Goal: Task Accomplishment & Management: Use online tool/utility

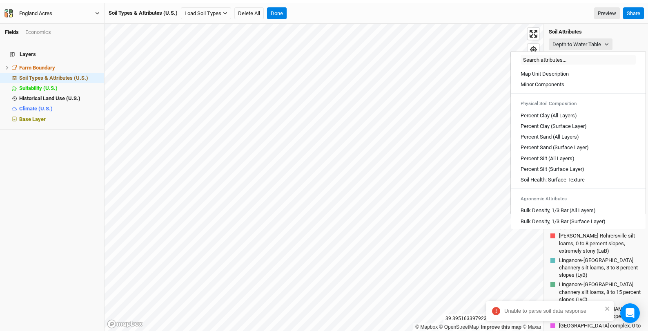
scroll to position [283, 0]
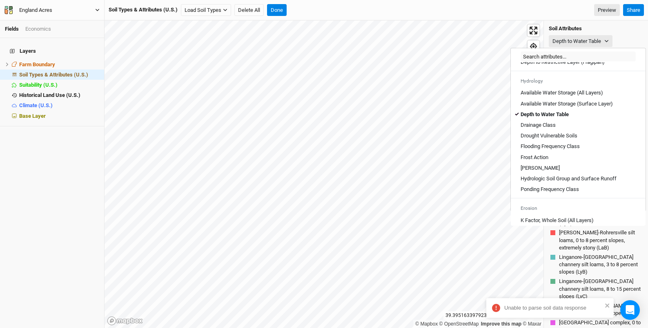
click at [97, 10] on icon "button" at bounding box center [97, 10] width 4 height 4
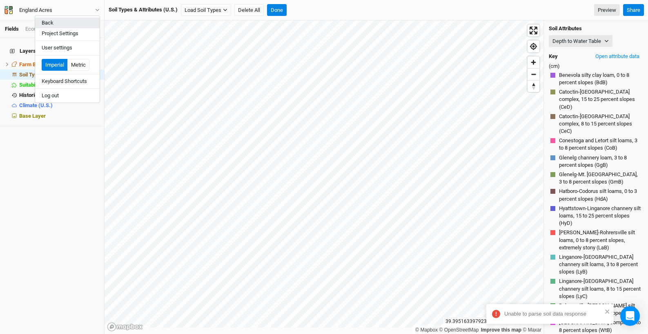
click at [78, 22] on button "Back" at bounding box center [67, 23] width 65 height 11
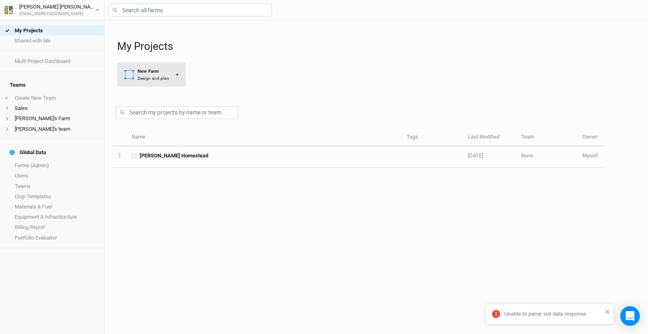
click at [159, 72] on div "New Farm" at bounding box center [153, 71] width 31 height 7
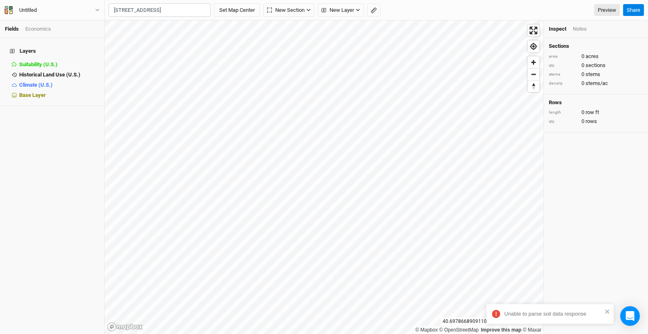
scroll to position [0, 20]
click at [159, 35] on div "[GEOGRAPHIC_DATA], [US_STATE] 02568, [GEOGRAPHIC_DATA]" at bounding box center [176, 38] width 102 height 14
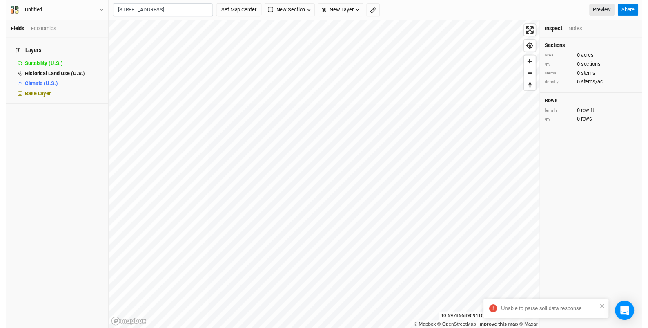
scroll to position [0, 0]
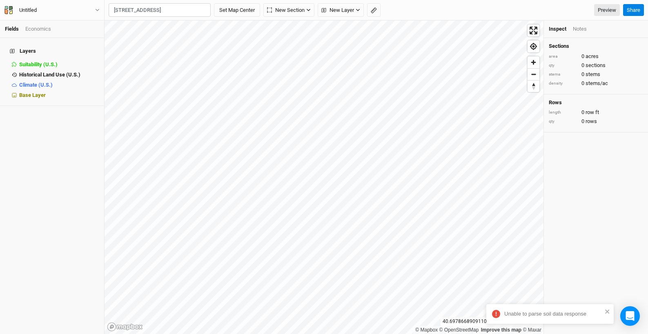
type input "[STREET_ADDRESS][US_STATE]"
click at [349, 9] on span "New Layer" at bounding box center [338, 10] width 33 height 8
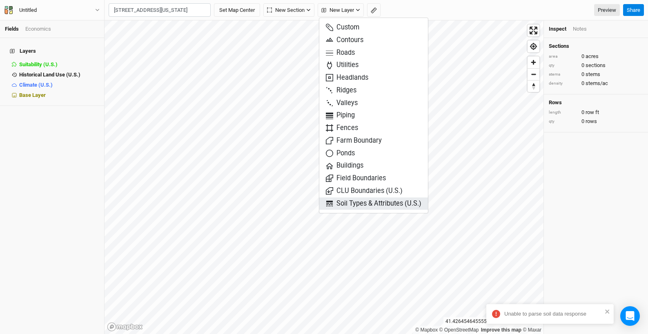
click at [378, 203] on span "Soil Types & Attributes (U.S.)" at bounding box center [374, 203] width 96 height 9
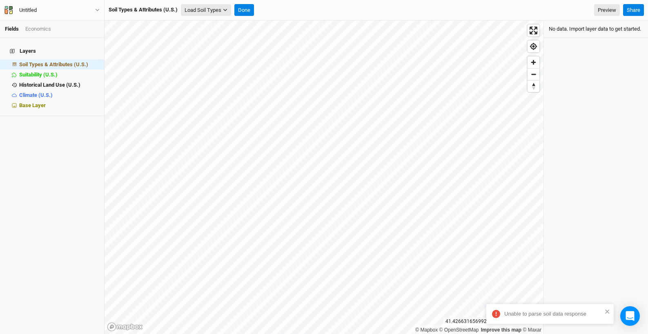
click at [224, 13] on button "Load Soil Types" at bounding box center [206, 10] width 50 height 12
click at [227, 24] on button "Load for Current View" at bounding box center [214, 24] width 65 height 11
click at [233, 13] on button "Done" at bounding box center [230, 10] width 20 height 12
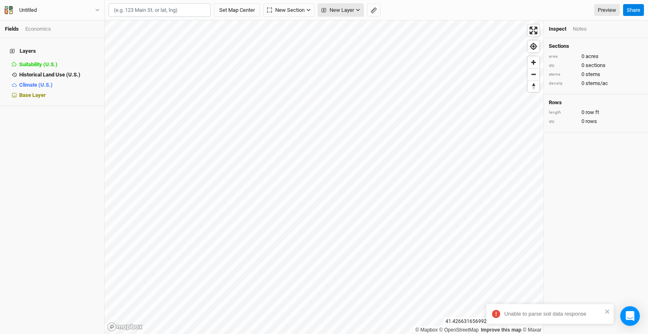
click at [354, 8] on span "New Layer" at bounding box center [338, 10] width 33 height 8
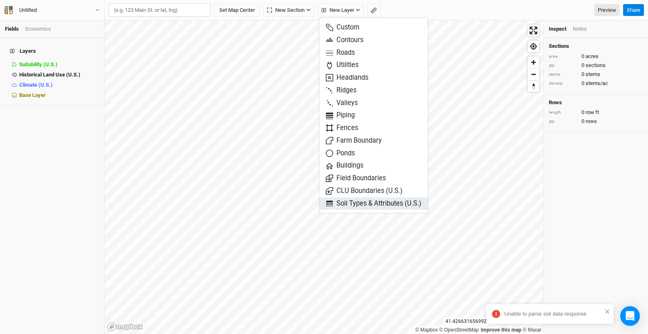
click at [359, 201] on span "Soil Types & Attributes (U.S.)" at bounding box center [374, 203] width 96 height 9
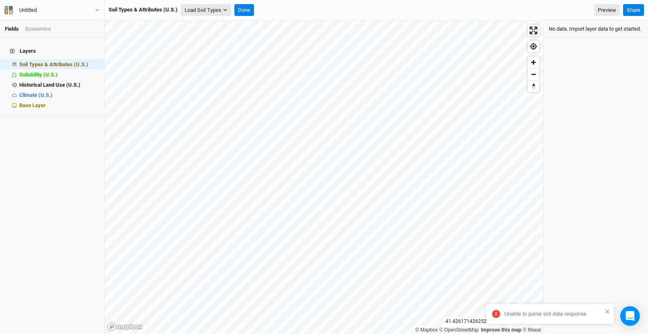
click at [225, 9] on icon "button" at bounding box center [225, 10] width 4 height 4
click at [225, 22] on button "Load for Current View" at bounding box center [214, 24] width 65 height 11
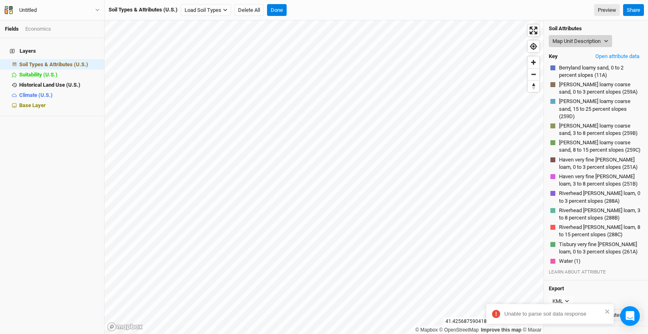
click at [599, 40] on button "Map Unit Description" at bounding box center [580, 41] width 63 height 12
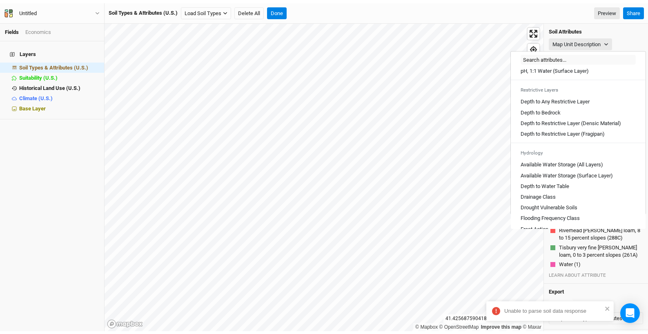
scroll to position [216, 0]
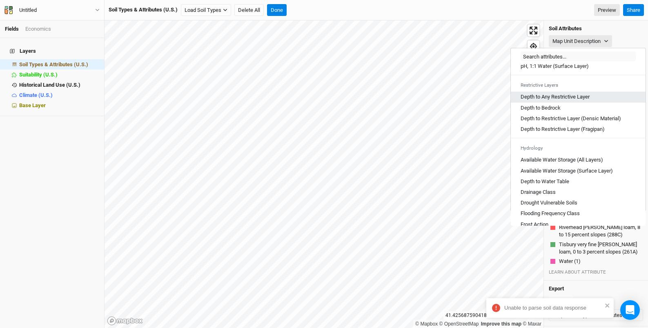
click at [574, 101] on Layer "Depth to Any Restrictive Layer" at bounding box center [555, 96] width 69 height 7
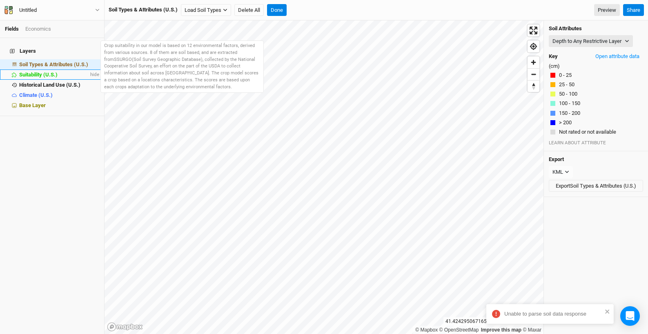
click at [41, 72] on span "Suitability (U.S.)" at bounding box center [38, 75] width 38 height 6
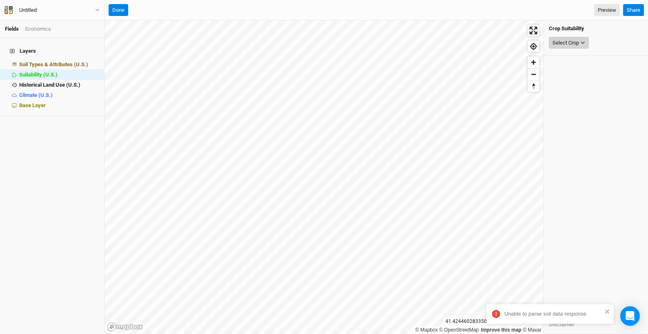
click at [565, 45] on div "Select Crop" at bounding box center [566, 43] width 27 height 8
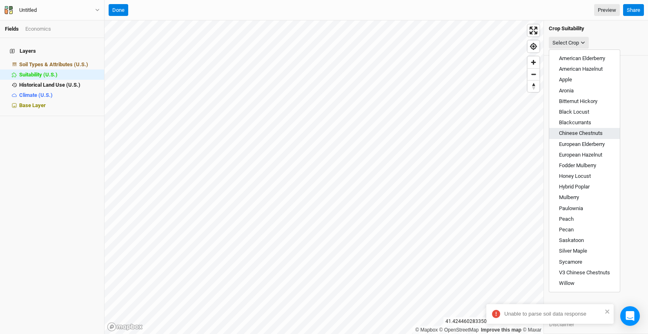
click at [592, 132] on span "Chinese Chestnuts" at bounding box center [581, 133] width 44 height 6
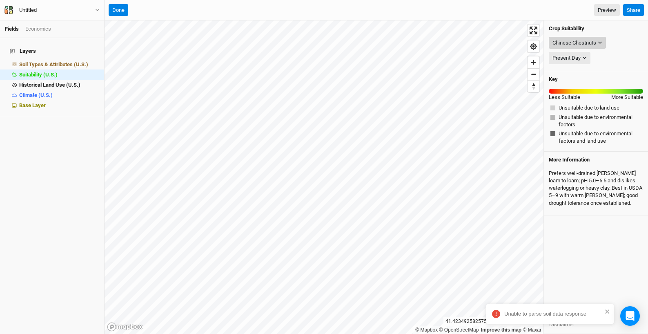
click at [595, 40] on div "Chinese Chestnuts" at bounding box center [575, 43] width 44 height 8
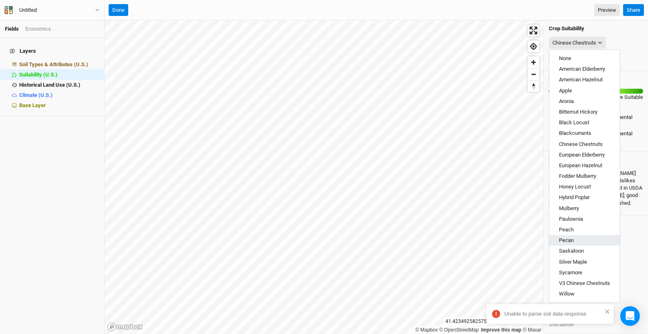
click at [597, 239] on button "Pecan" at bounding box center [585, 240] width 71 height 11
